Goal: Navigation & Orientation: Find specific page/section

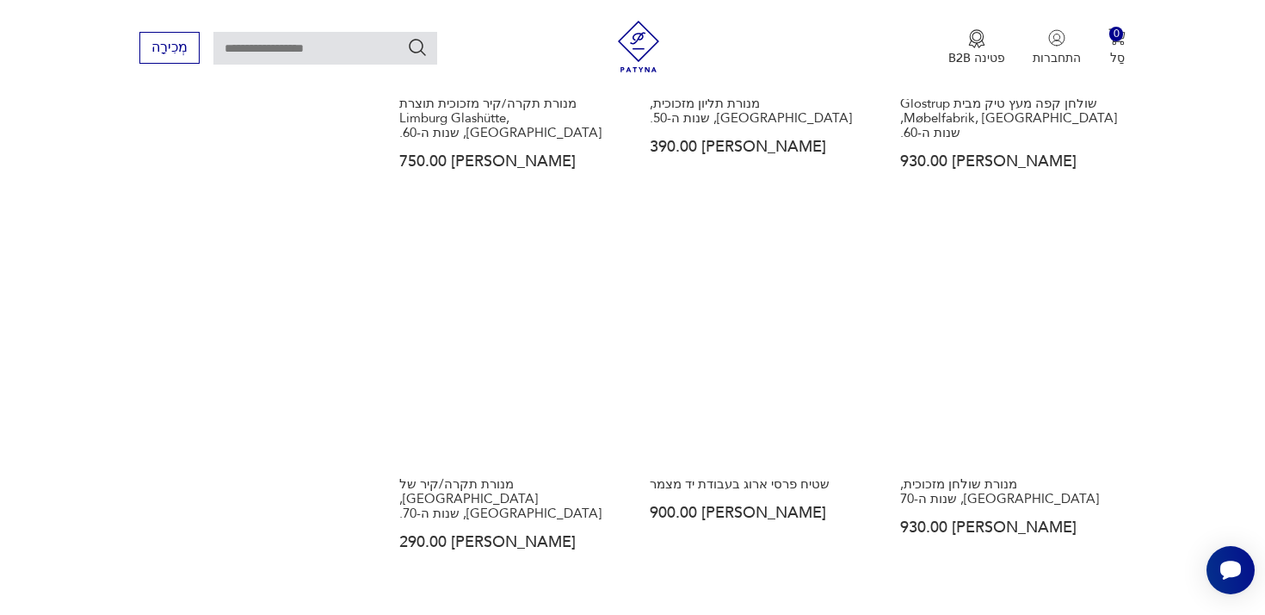
scroll to position [2425, 0]
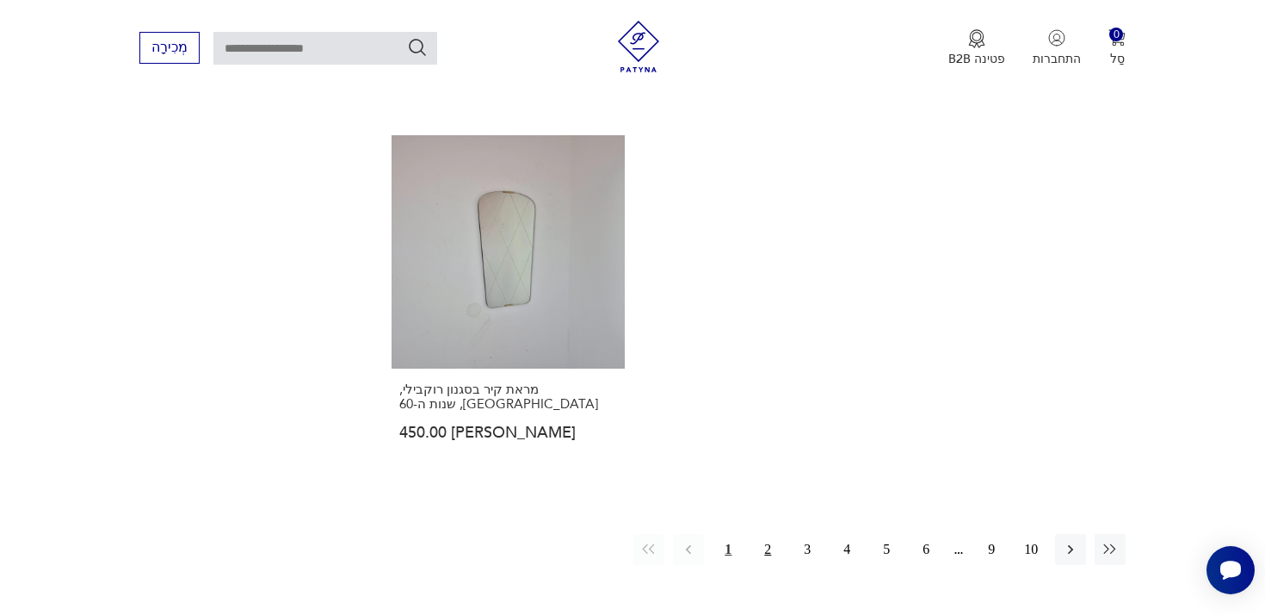
click at [768, 541] on font "2" at bounding box center [767, 548] width 7 height 15
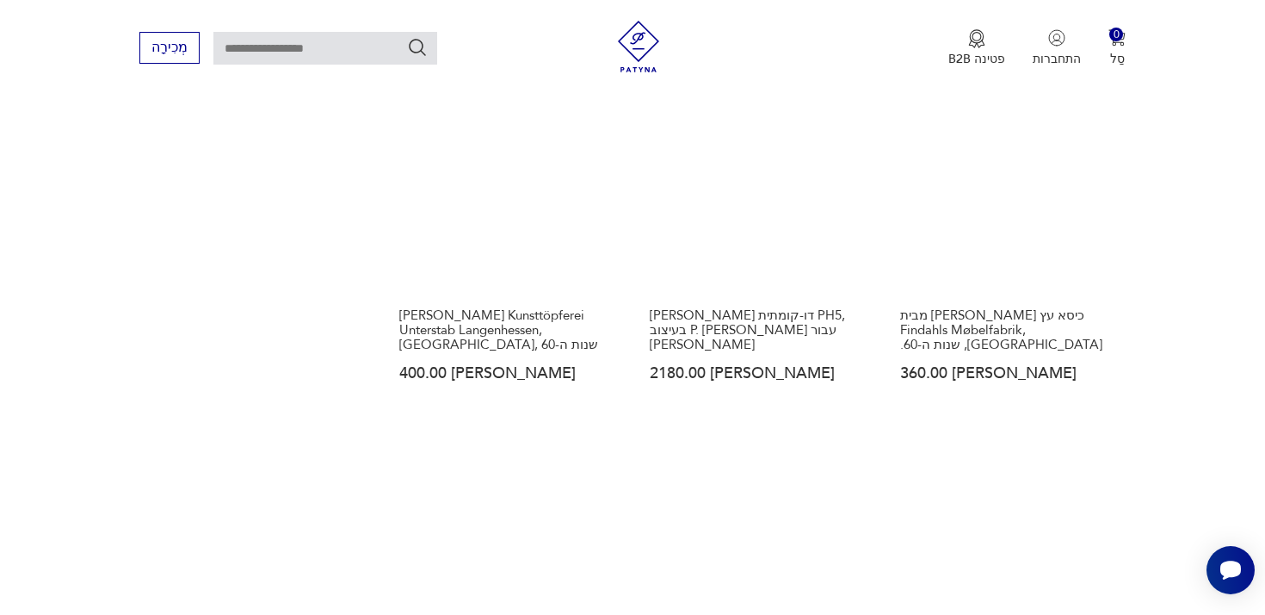
scroll to position [2460, 0]
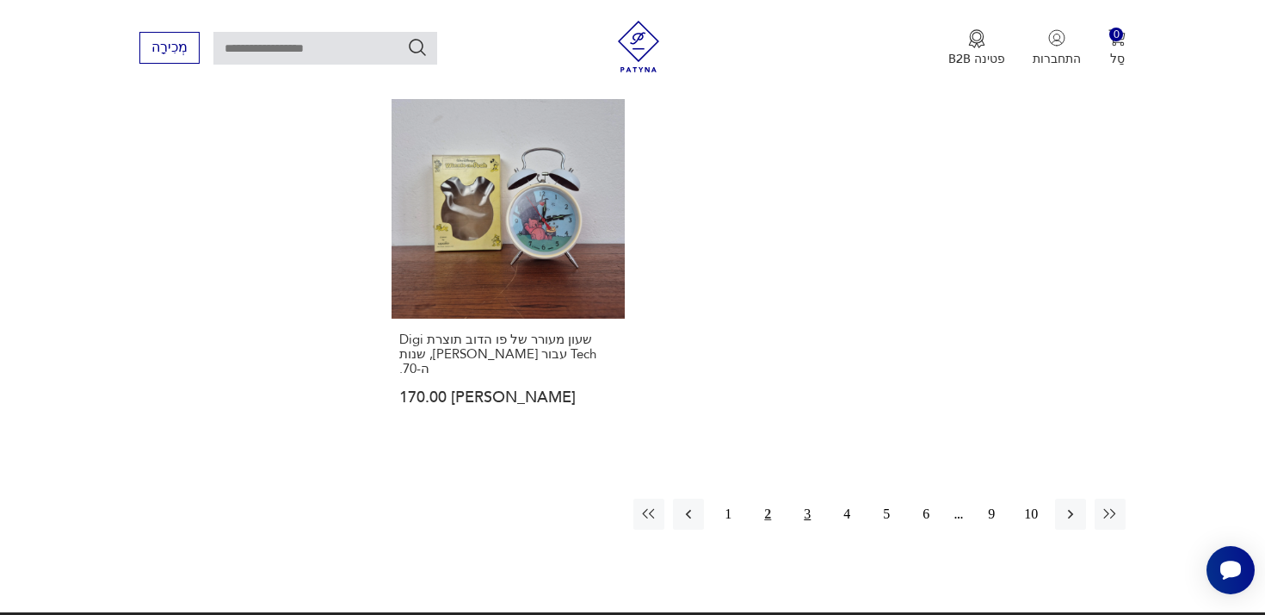
click at [818, 498] on button "3" at bounding box center [807, 513] width 31 height 31
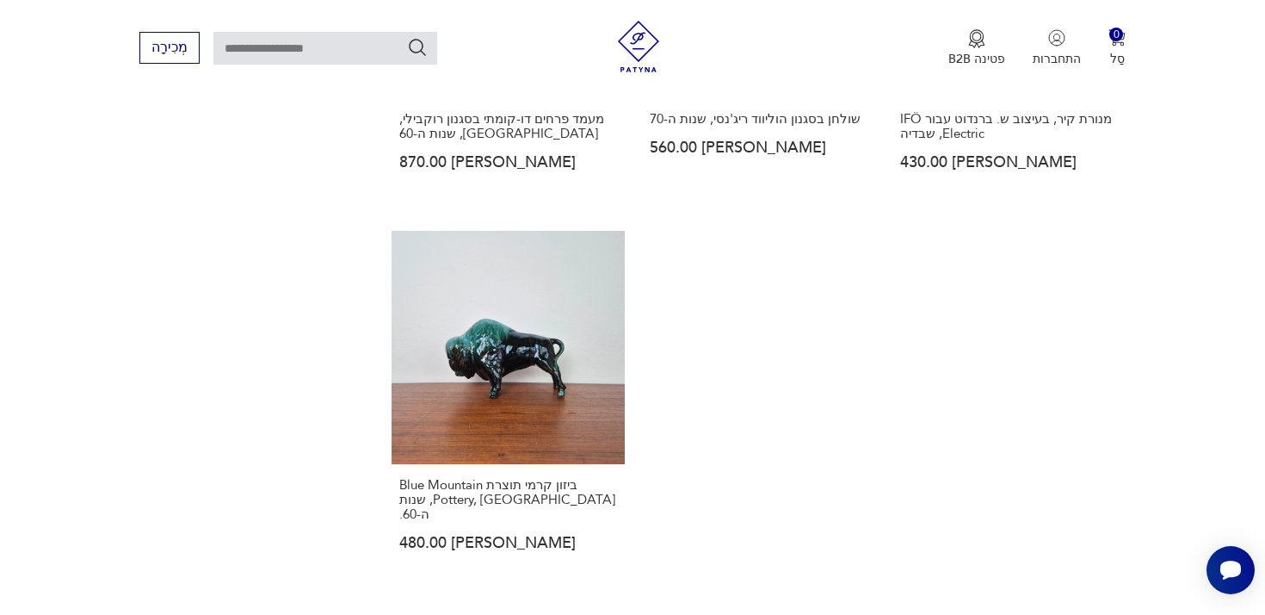
scroll to position [2373, 0]
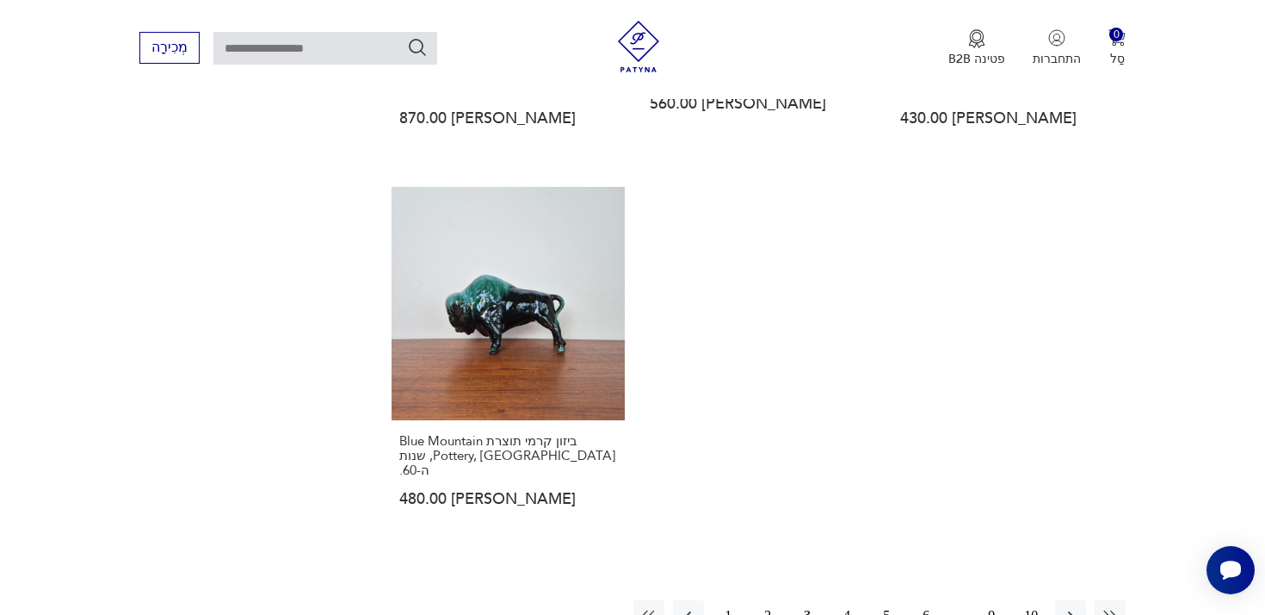
click at [851, 600] on button "4" at bounding box center [847, 615] width 31 height 31
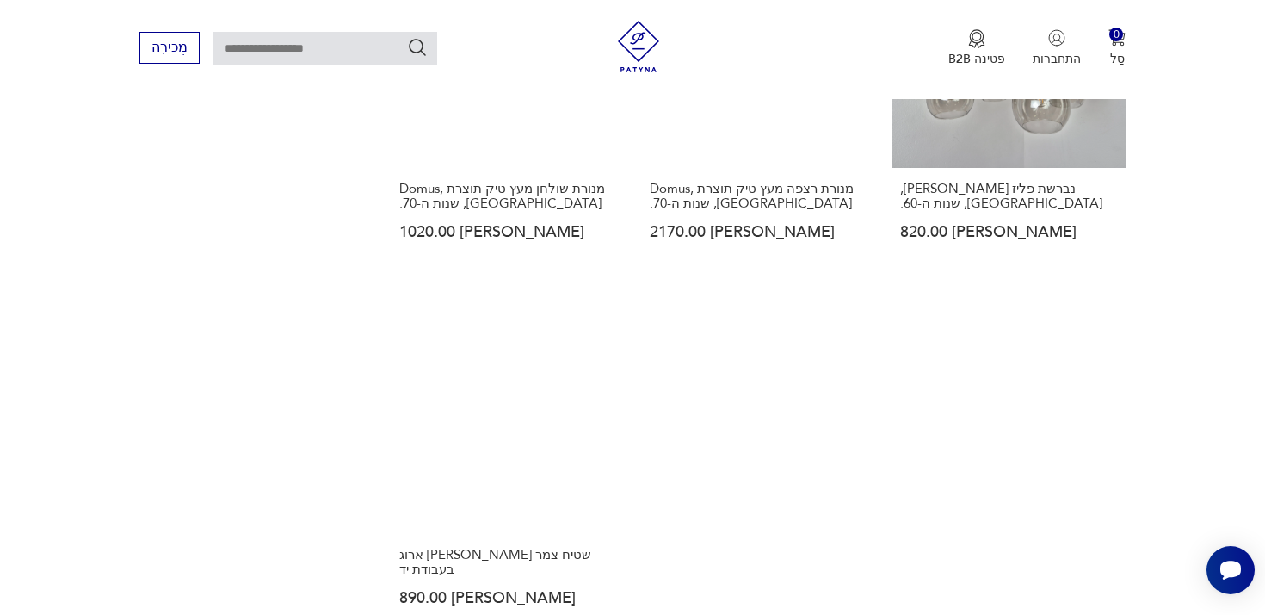
scroll to position [2347, 0]
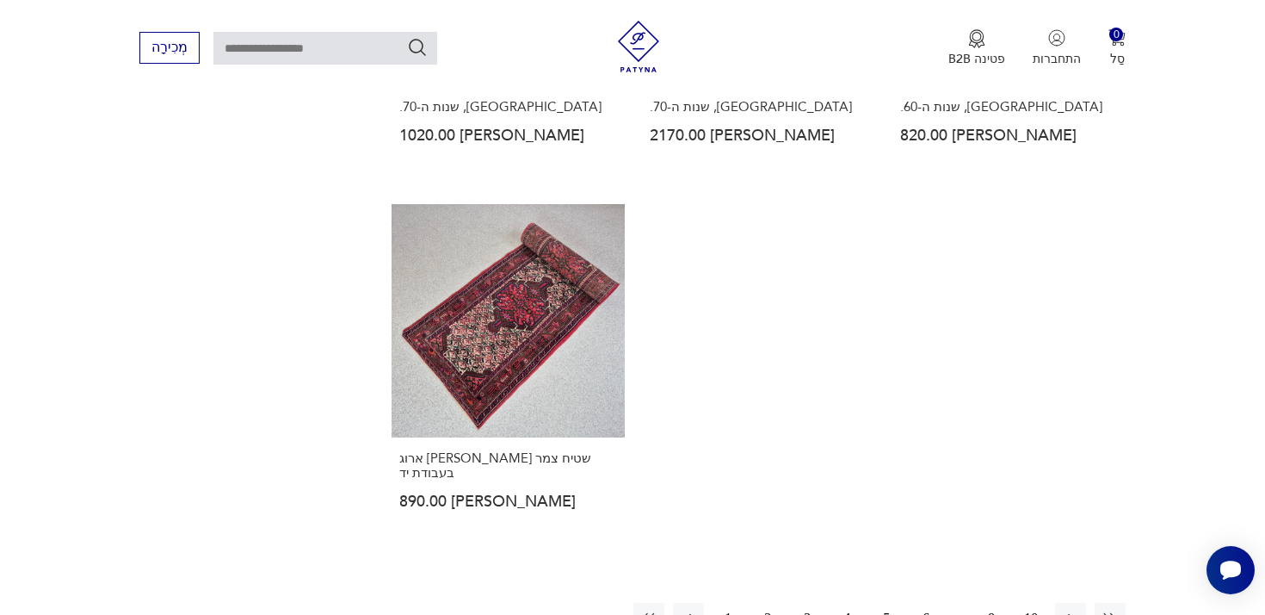
click at [892, 603] on button "5" at bounding box center [886, 618] width 31 height 31
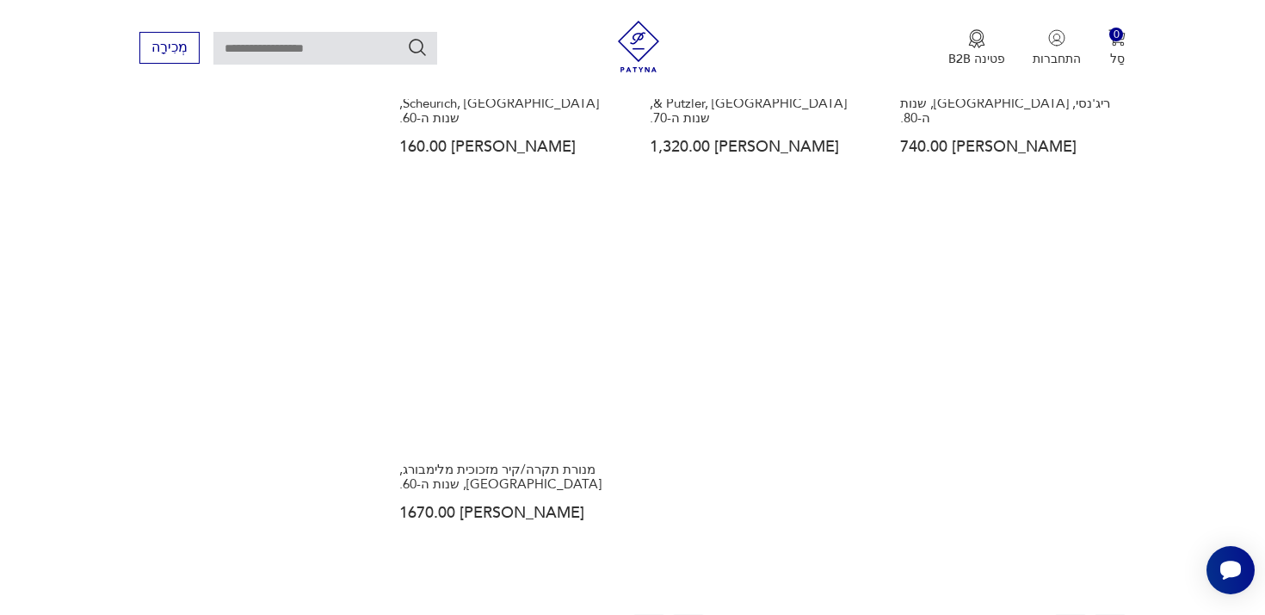
scroll to position [2542, 0]
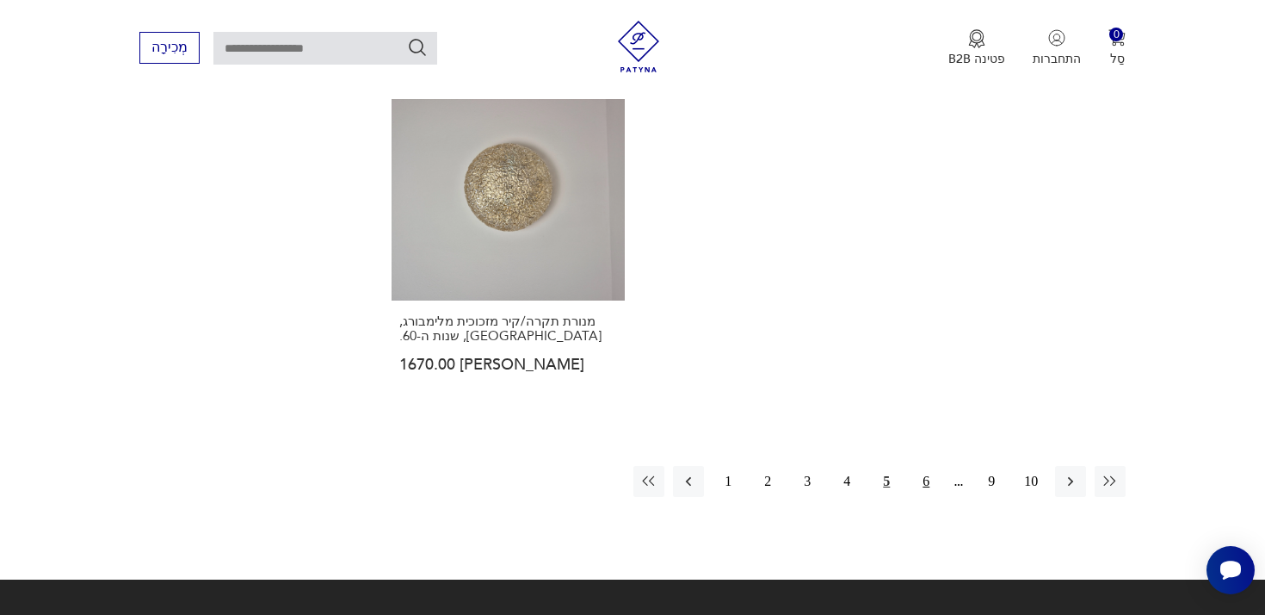
click at [919, 466] on button "6" at bounding box center [926, 481] width 31 height 31
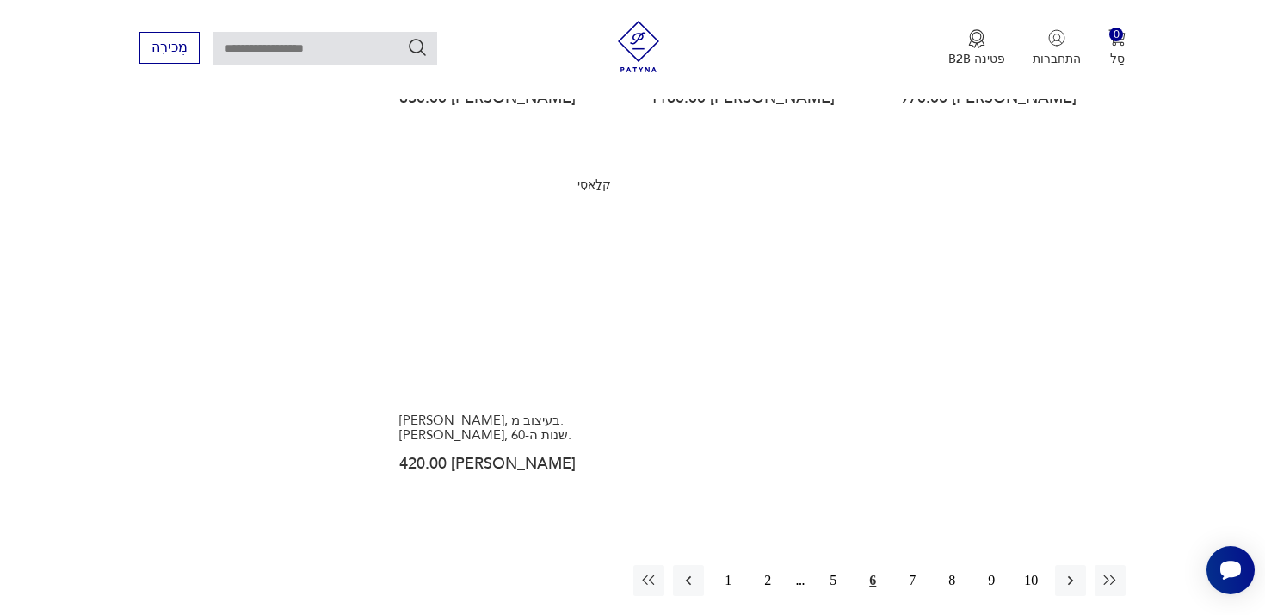
scroll to position [2425, 0]
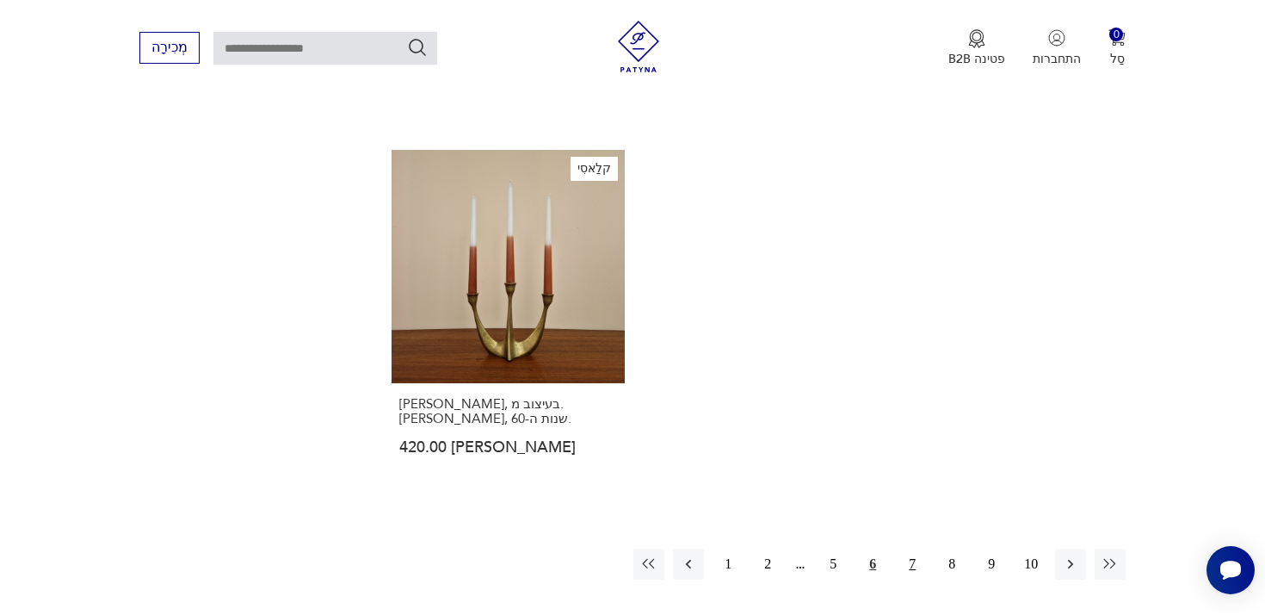
click at [921, 548] on button "7" at bounding box center [912, 563] width 31 height 31
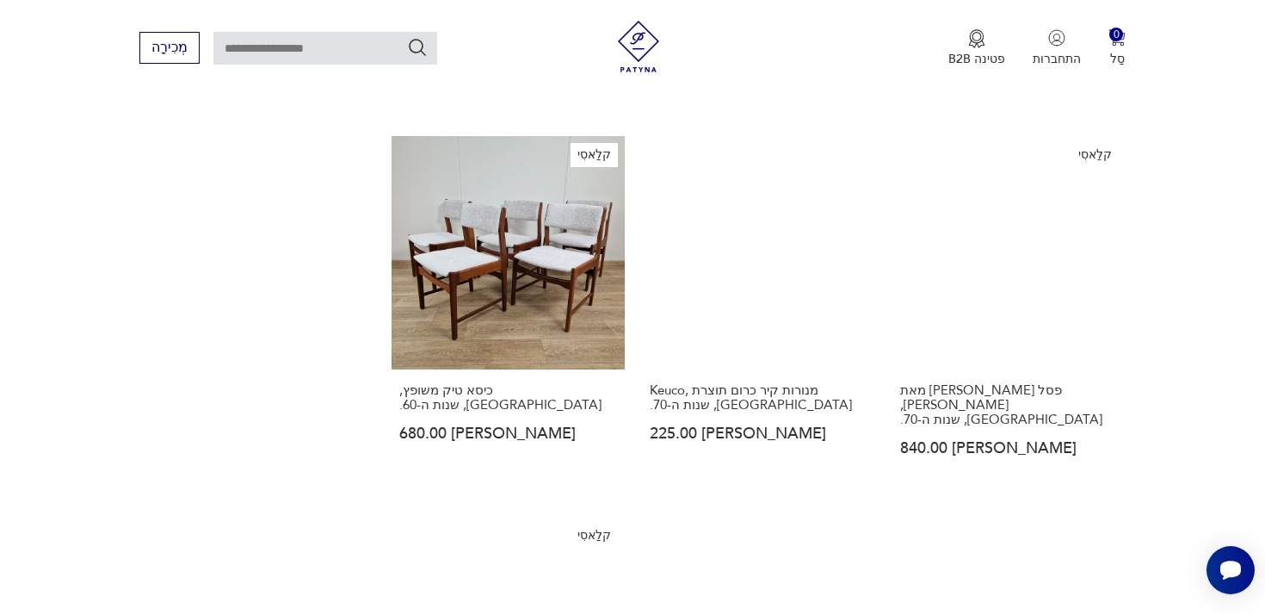
scroll to position [2529, 0]
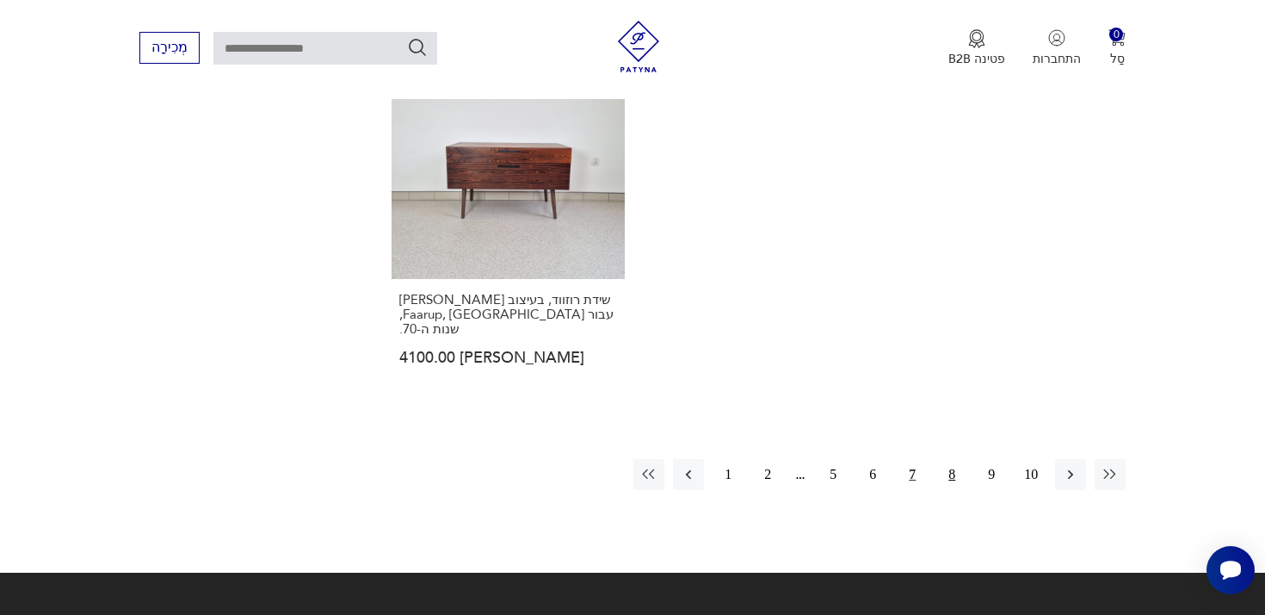
click at [956, 459] on button "8" at bounding box center [952, 474] width 31 height 31
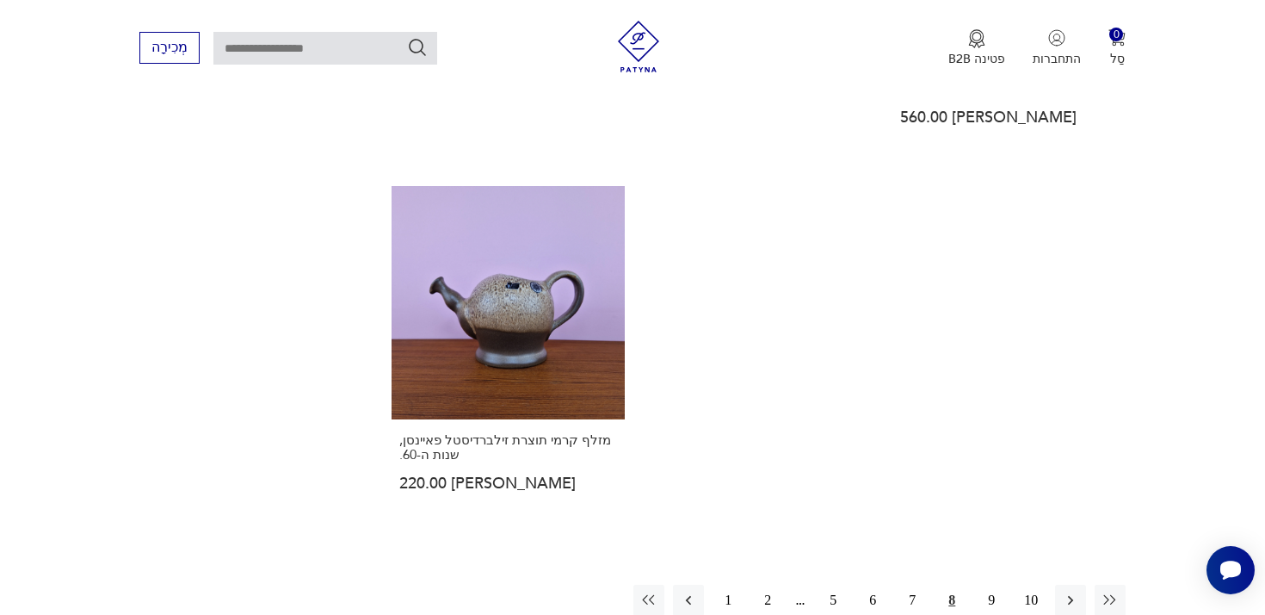
scroll to position [2491, 0]
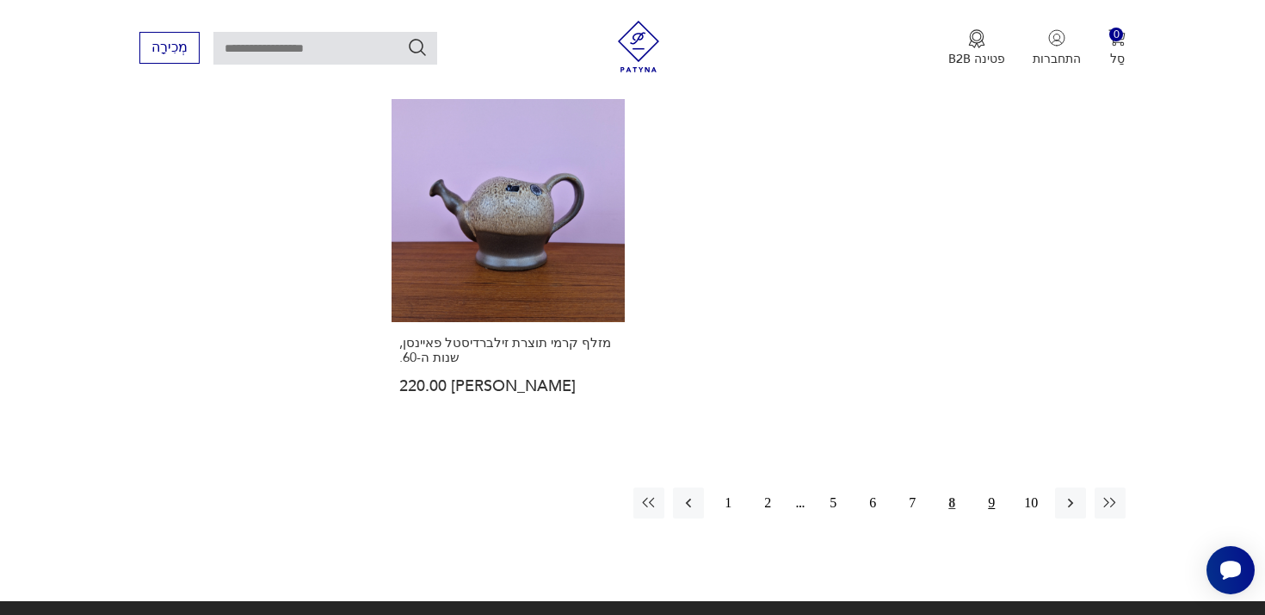
click at [981, 487] on button "9" at bounding box center [991, 502] width 31 height 31
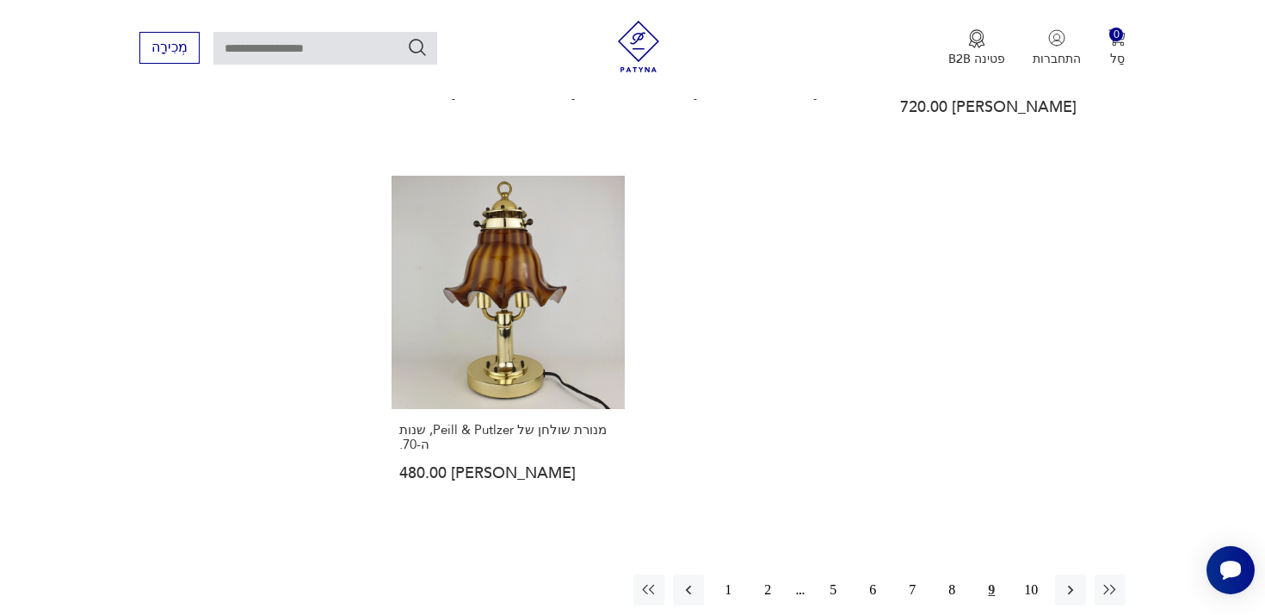
scroll to position [2414, 0]
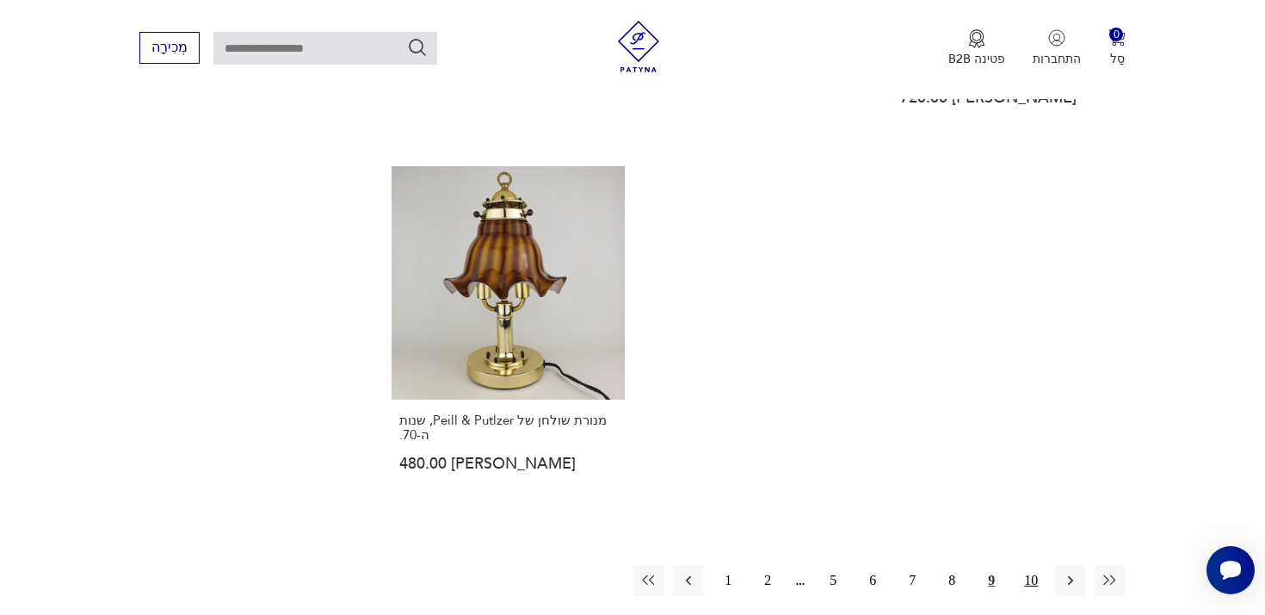
click at [1036, 572] on font "10" at bounding box center [1031, 579] width 14 height 15
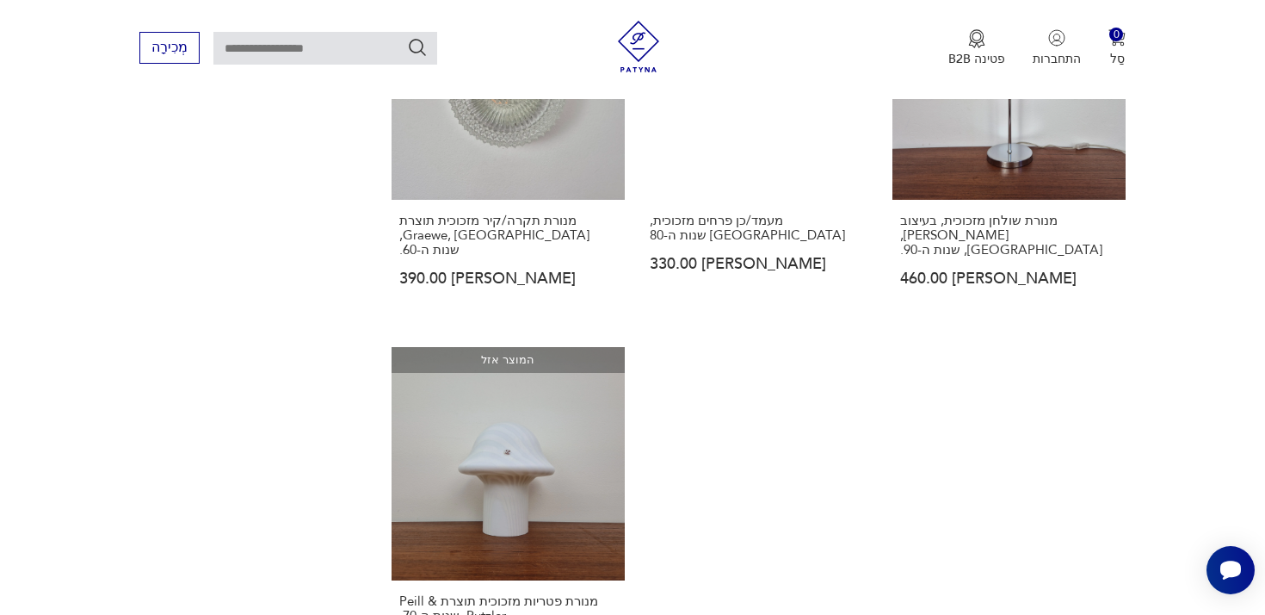
scroll to position [1870, 0]
